Goal: Navigation & Orientation: Go to known website

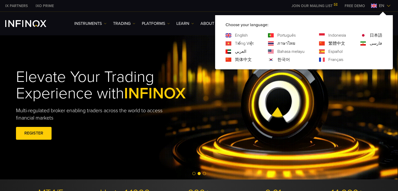
click at [335, 51] on link "Español" at bounding box center [335, 51] width 14 height 6
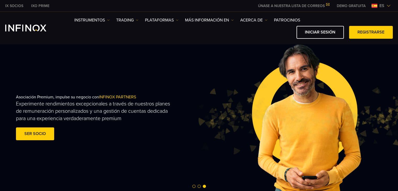
click at [42, 5] on link "IXO PRIME" at bounding box center [40, 5] width 26 height 5
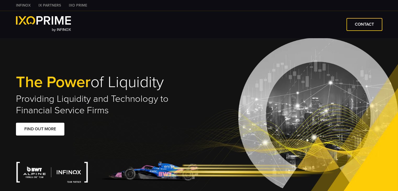
type input "****"
